Goal: Information Seeking & Learning: Learn about a topic

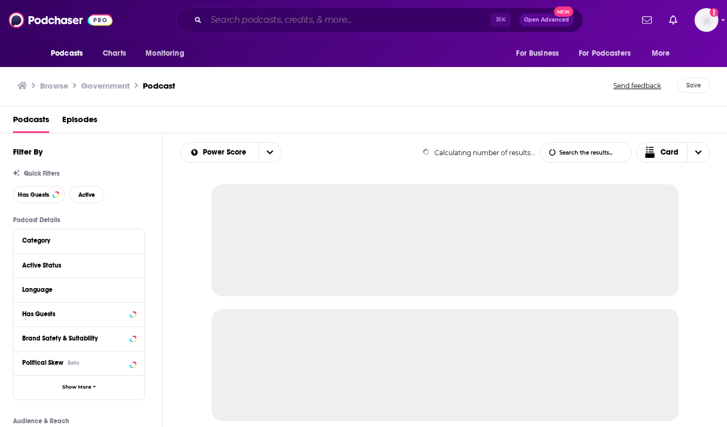
click at [227, 21] on input "Search podcasts, credits, & more..." at bounding box center [348, 19] width 284 height 17
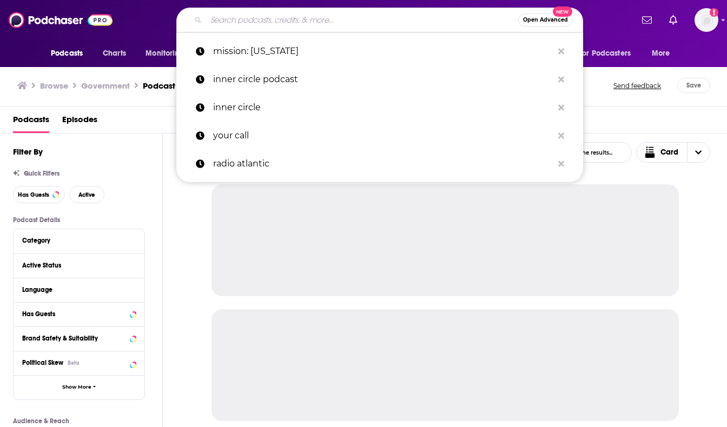
paste input "Pantsuits and Lawsuits with Attorneys General [PERSON_NAME] and [PERSON_NAME]"
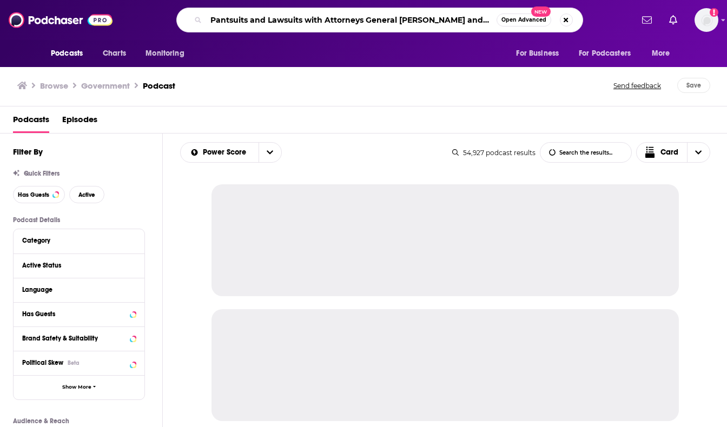
scroll to position [0, 17]
type input "Pantsuits and Lawsuits with Attorneys General [PERSON_NAME] and [PERSON_NAME]"
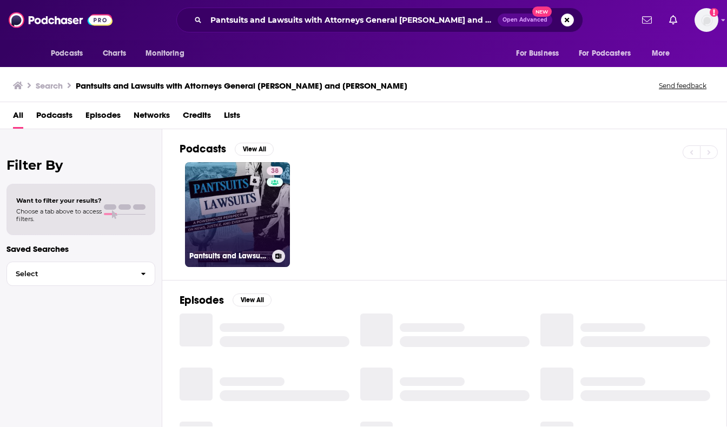
click at [253, 224] on link "38 Pantsuits and Lawsuits with Attorneys General [PERSON_NAME] and [PERSON_NAME]" at bounding box center [237, 214] width 105 height 105
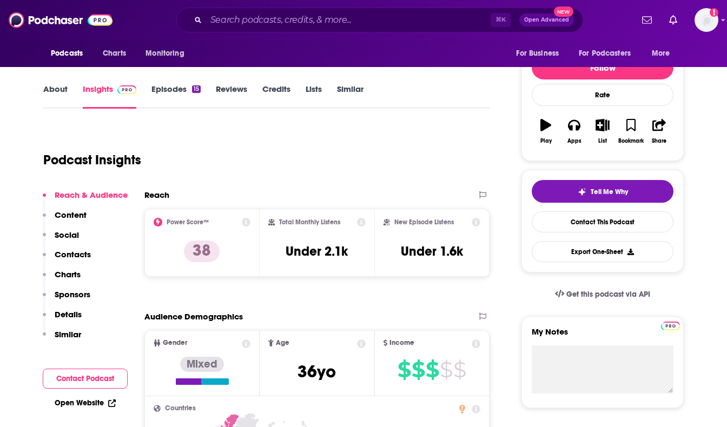
scroll to position [130, 0]
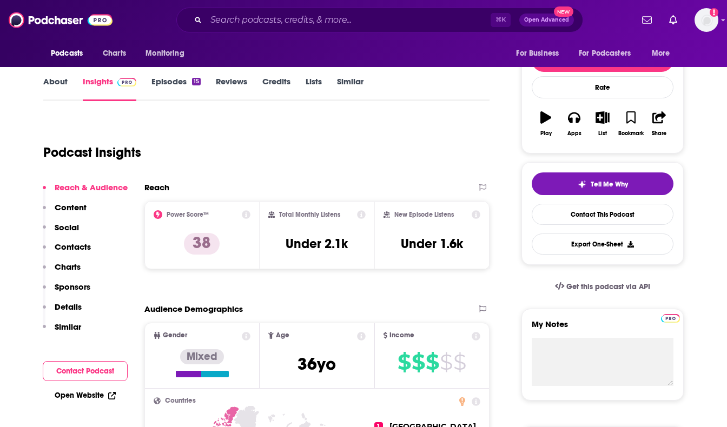
click at [181, 81] on link "Episodes 15" at bounding box center [175, 88] width 49 height 25
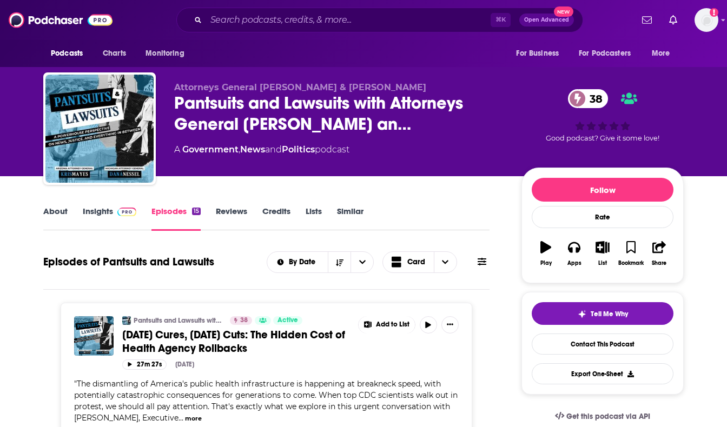
click at [65, 212] on link "About" at bounding box center [55, 218] width 24 height 25
